Goal: Information Seeking & Learning: Learn about a topic

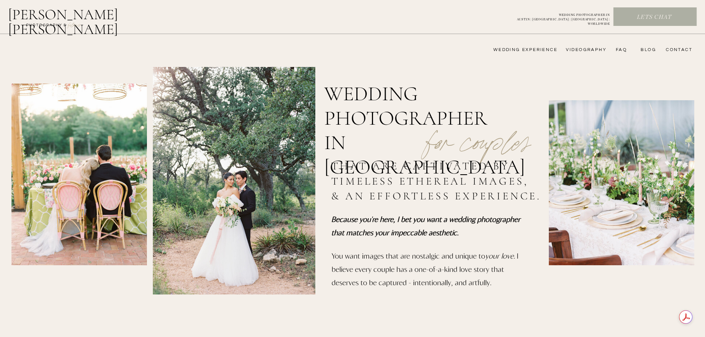
click at [624, 48] on nav "FAQ" at bounding box center [619, 50] width 15 height 6
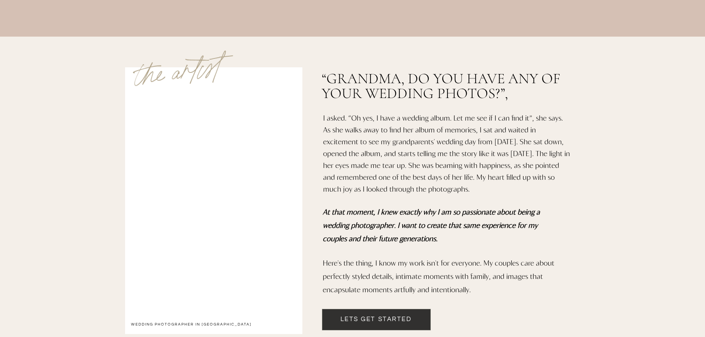
scroll to position [517, 0]
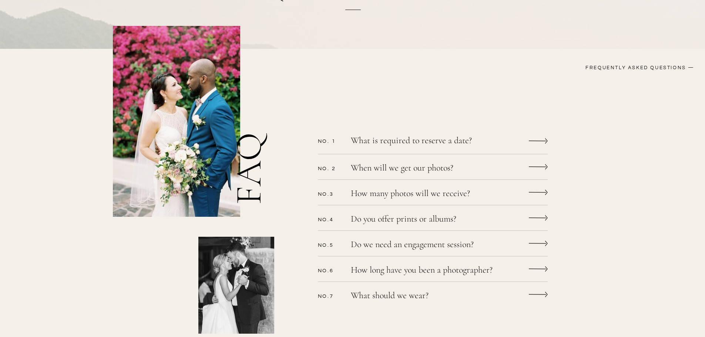
scroll to position [145, 0]
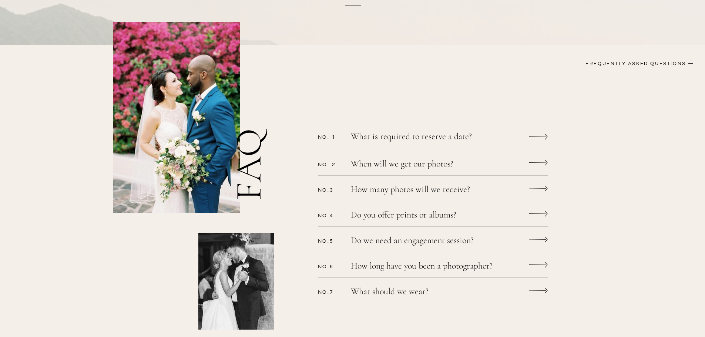
click at [434, 269] on p "How long have you been a photographer?" at bounding box center [435, 267] width 169 height 11
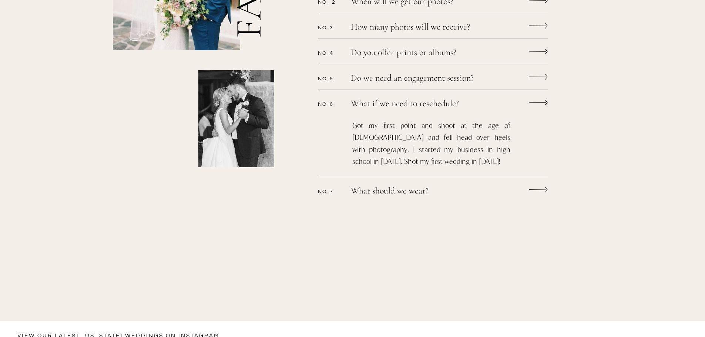
scroll to position [309, 0]
click at [402, 189] on p "What should we wear?" at bounding box center [423, 190] width 144 height 11
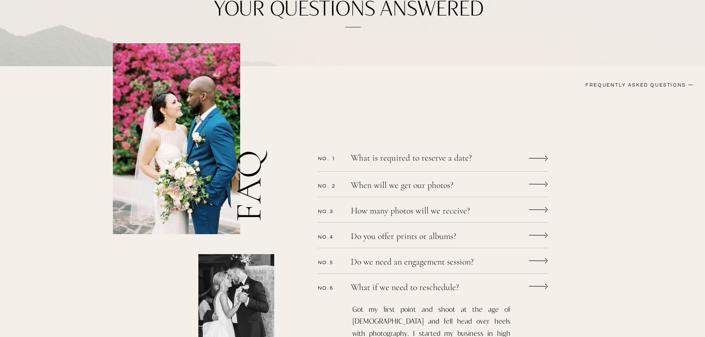
scroll to position [123, 0]
click at [403, 161] on p "What is required to reserve a date?" at bounding box center [423, 159] width 144 height 11
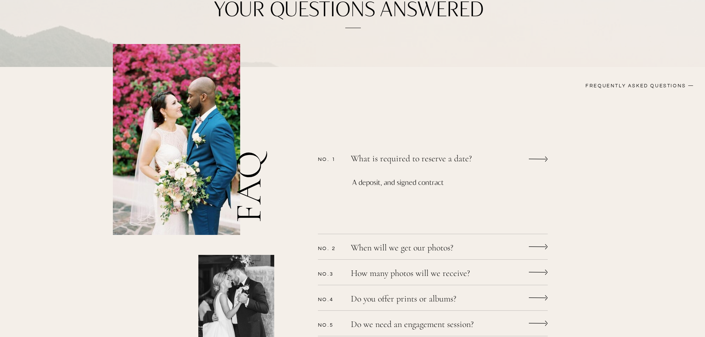
click at [403, 161] on p "What is required to reserve a date?" at bounding box center [423, 159] width 144 height 11
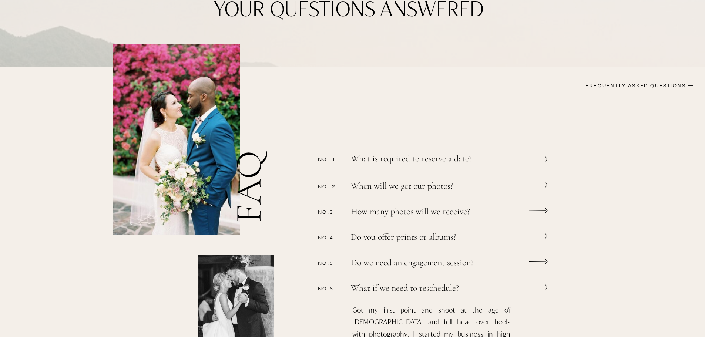
click at [405, 214] on p "How many photos will we receive?" at bounding box center [423, 212] width 144 height 11
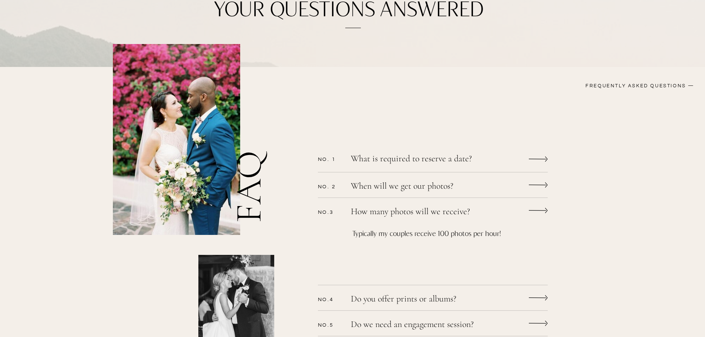
click at [405, 214] on p "How many photos will we receive?" at bounding box center [423, 212] width 144 height 11
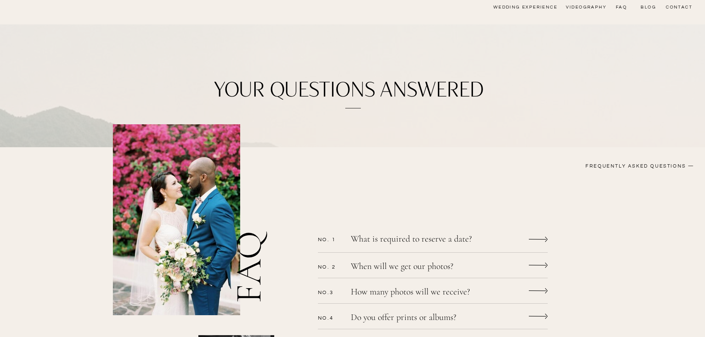
scroll to position [0, 0]
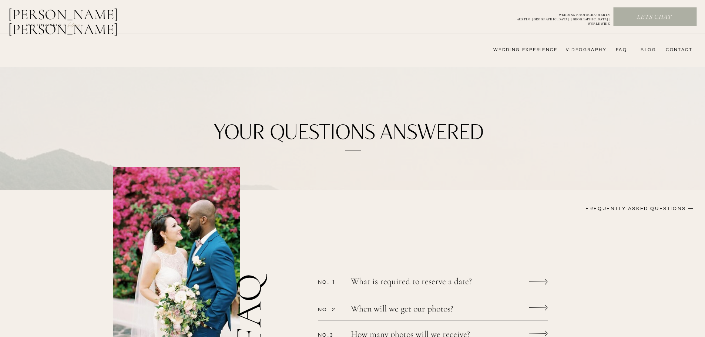
click at [592, 51] on nav "videography" at bounding box center [584, 50] width 43 height 6
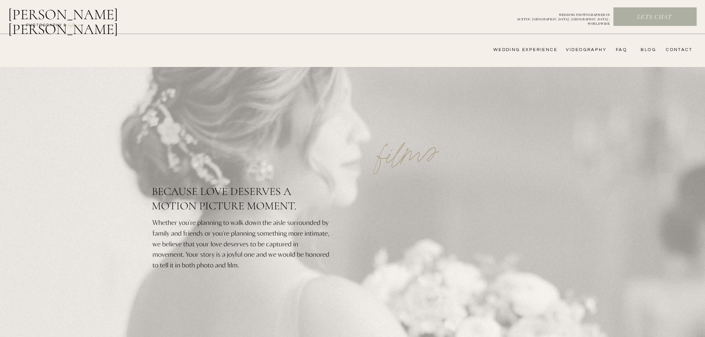
click at [677, 16] on p "Lets chat" at bounding box center [653, 17] width 81 height 8
